Goal: Transaction & Acquisition: Subscribe to service/newsletter

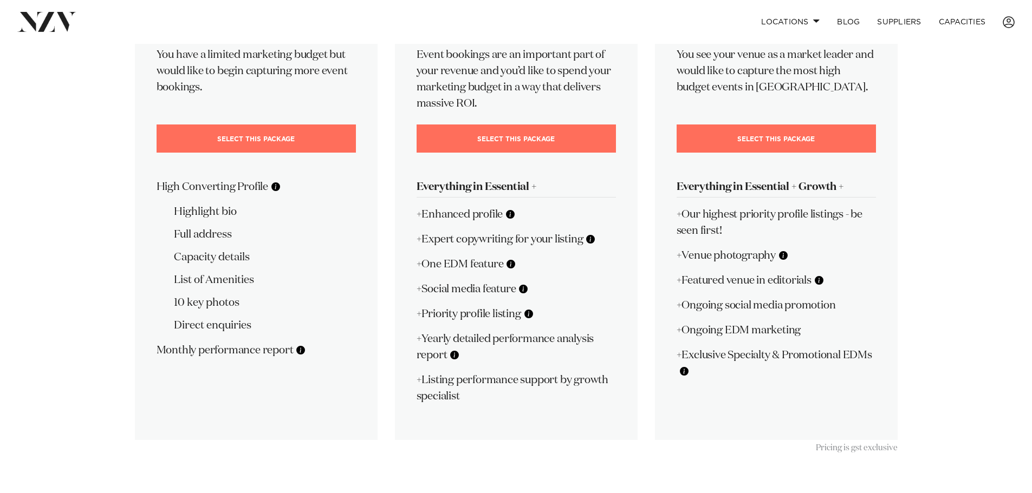
scroll to position [217, 0]
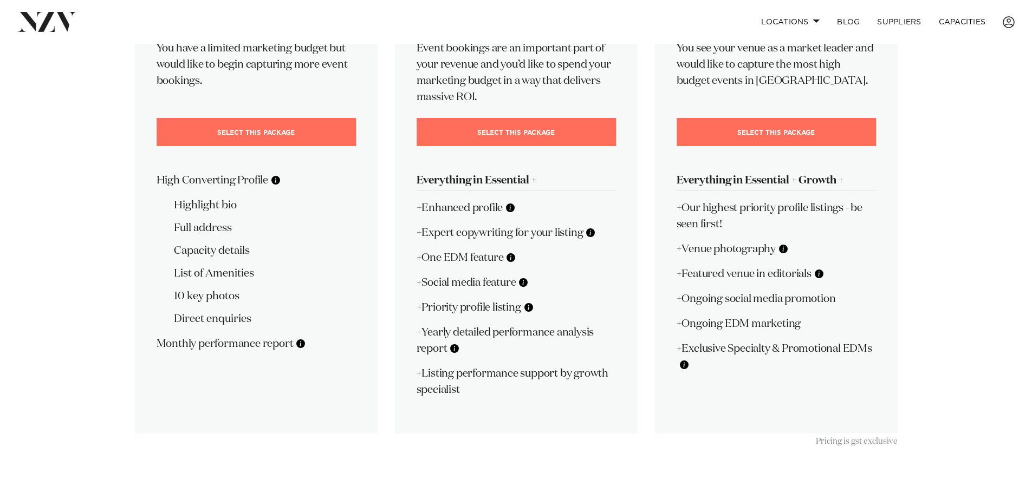
click at [511, 209] on button at bounding box center [510, 208] width 11 height 11
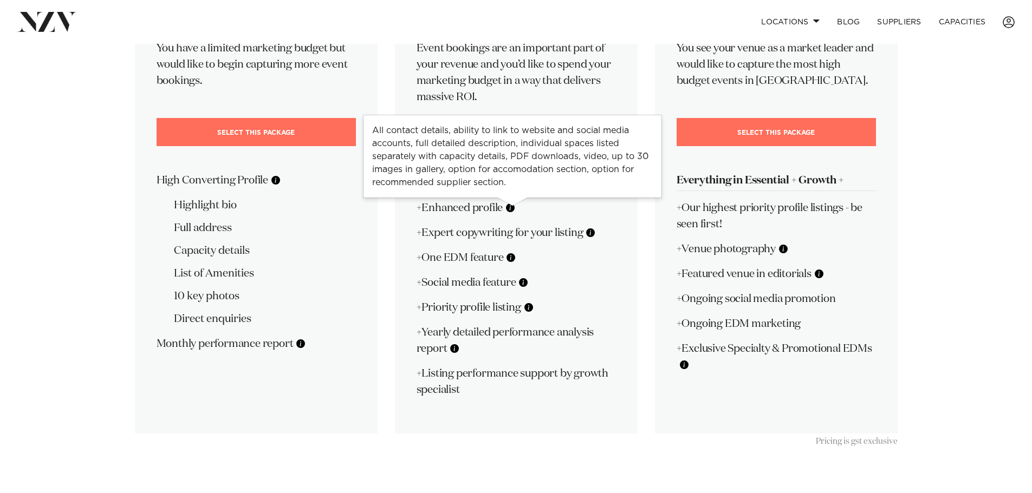
click at [561, 209] on p "+Enhanced profile" at bounding box center [515, 208] width 199 height 16
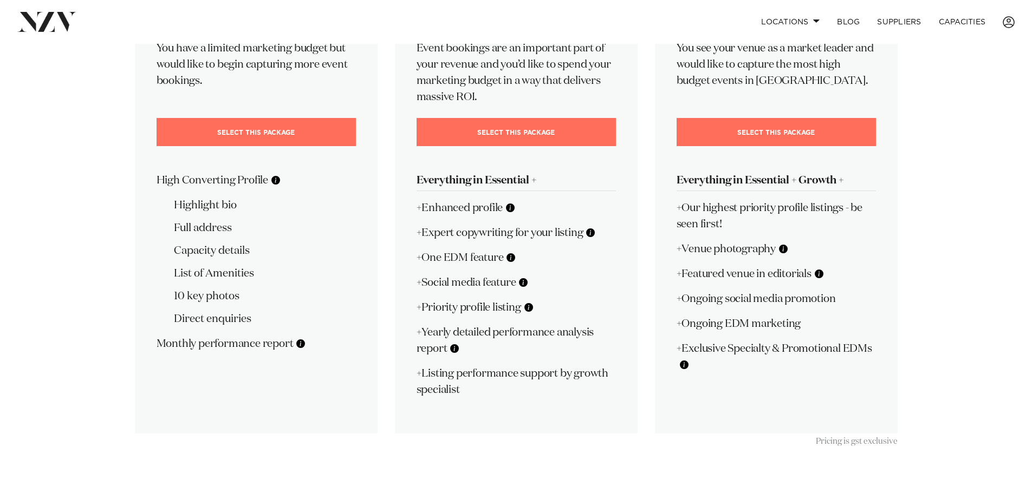
click at [276, 180] on button at bounding box center [275, 180] width 11 height 11
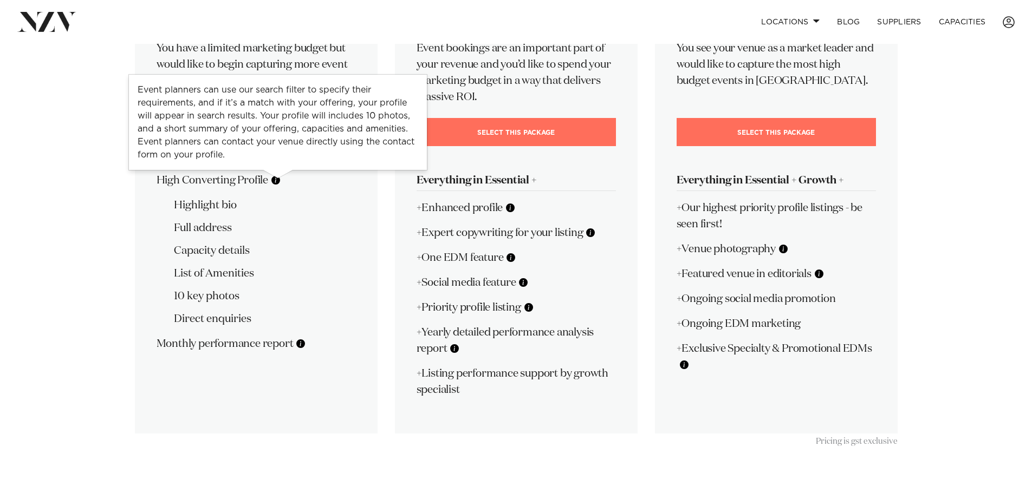
click at [313, 335] on div "🎂 Essential $79 +GST / mo Billed monthly You have a limited marketing budget bu…" at bounding box center [256, 173] width 243 height 520
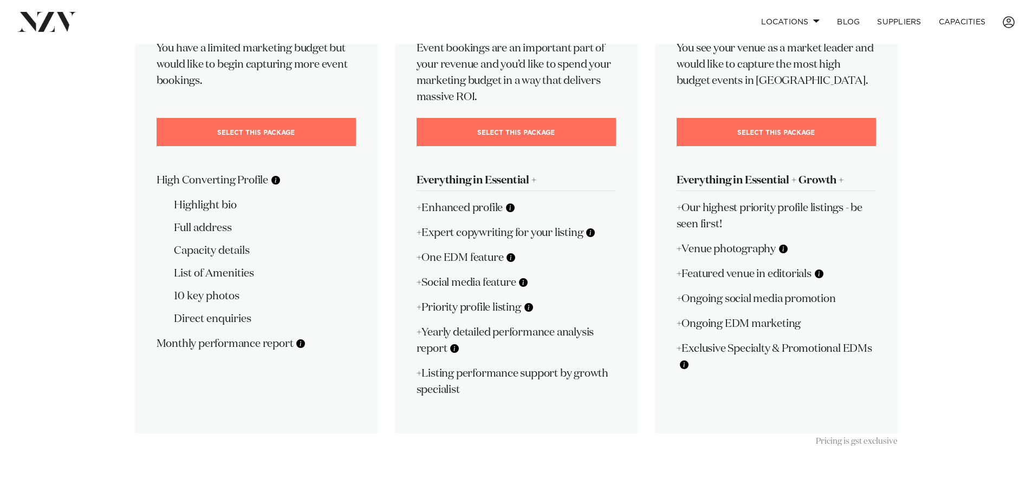
click at [510, 207] on button at bounding box center [510, 208] width 11 height 11
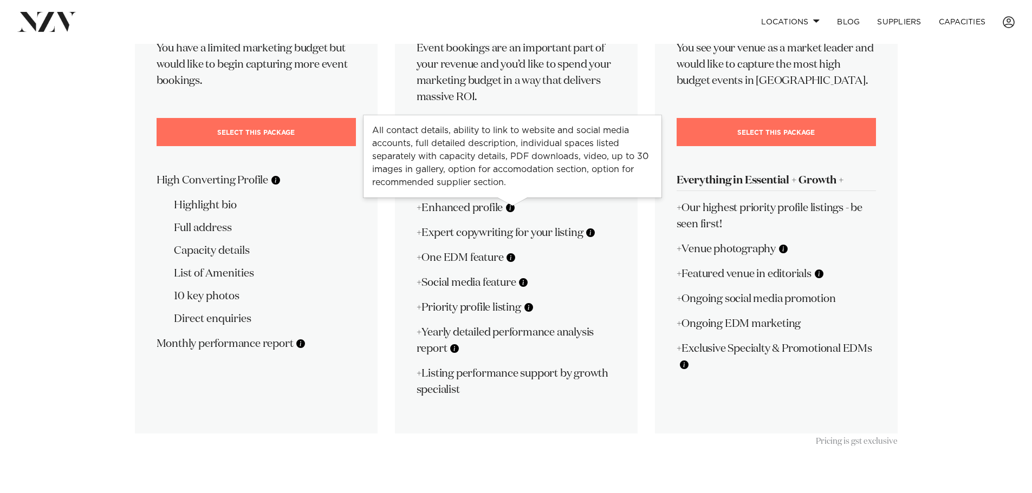
click at [539, 209] on p "+Enhanced profile" at bounding box center [515, 208] width 199 height 16
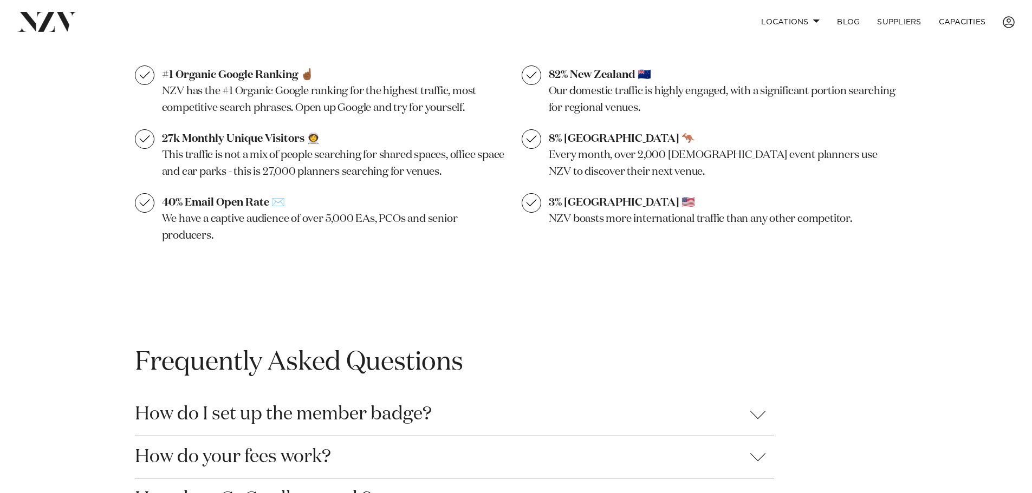
scroll to position [758, 0]
